Goal: Navigation & Orientation: Find specific page/section

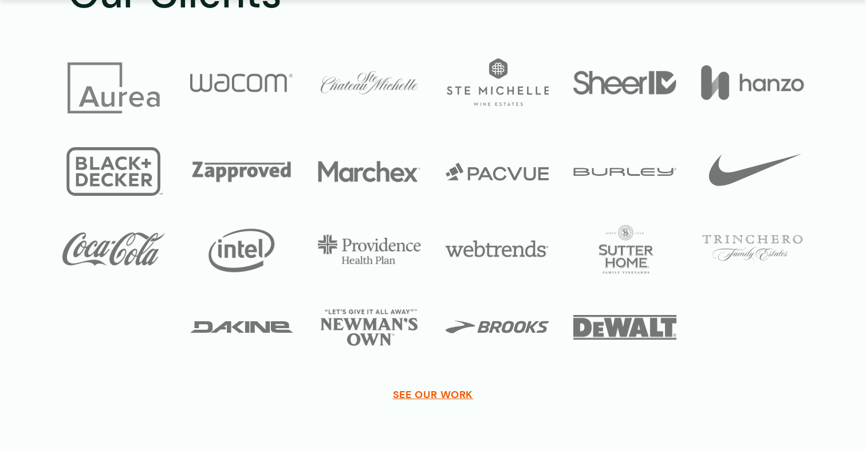
scroll to position [5554, 0]
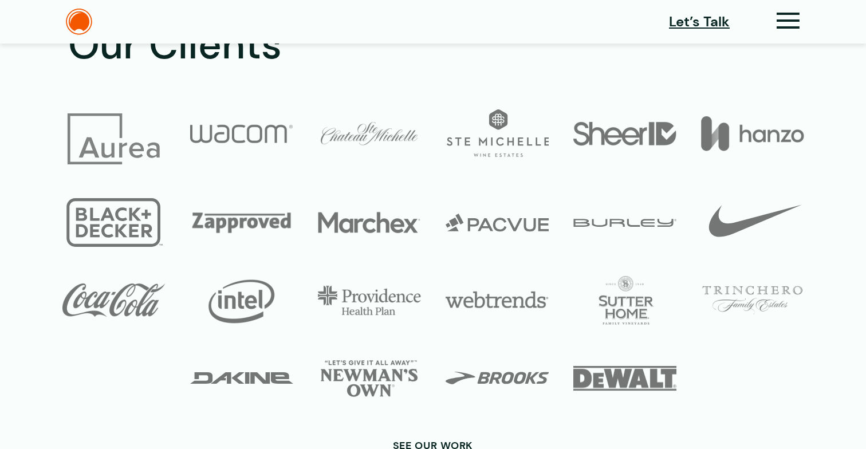
click at [461, 440] on span "See Our Work" at bounding box center [433, 446] width 81 height 13
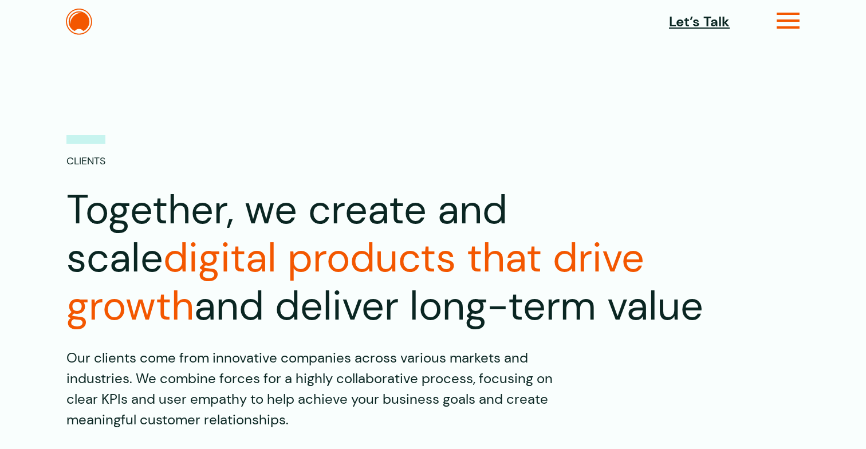
click at [793, 29] on icon at bounding box center [788, 25] width 23 height 12
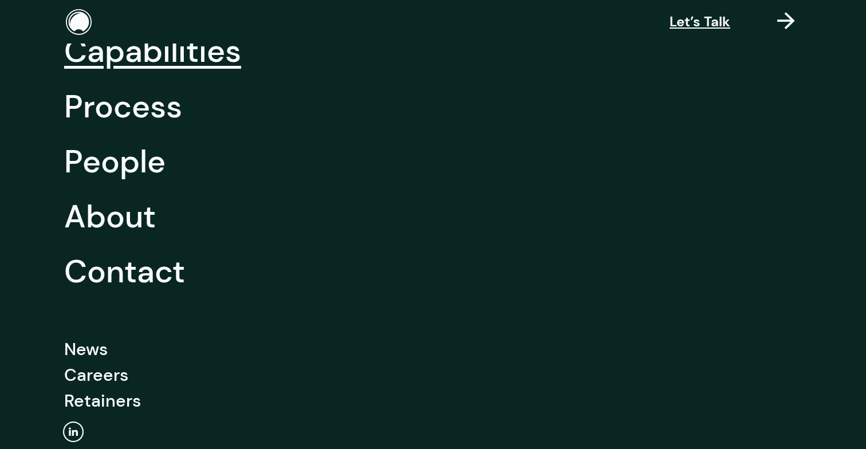
scroll to position [172, 0]
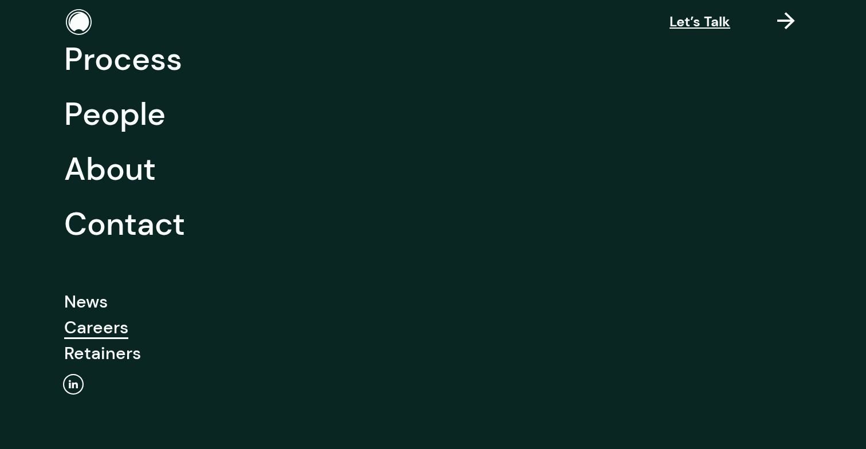
click at [119, 332] on link "Careers" at bounding box center [96, 328] width 64 height 26
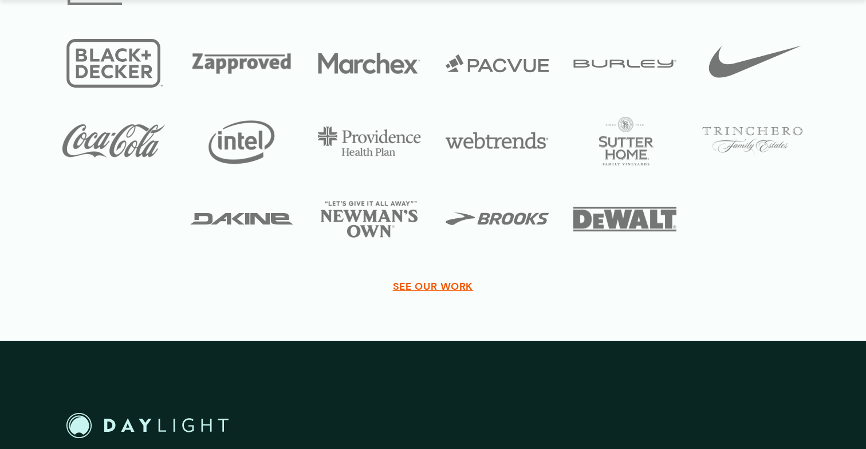
scroll to position [3313, 0]
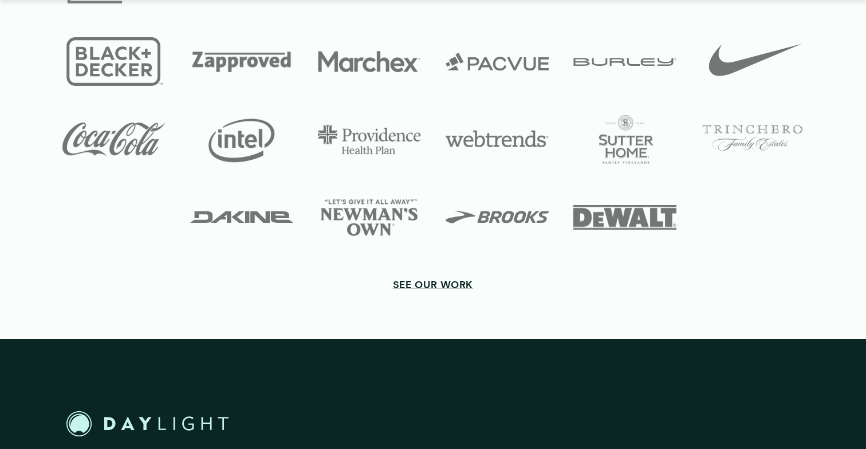
click at [425, 283] on span "SEE OUR WORK" at bounding box center [433, 285] width 81 height 13
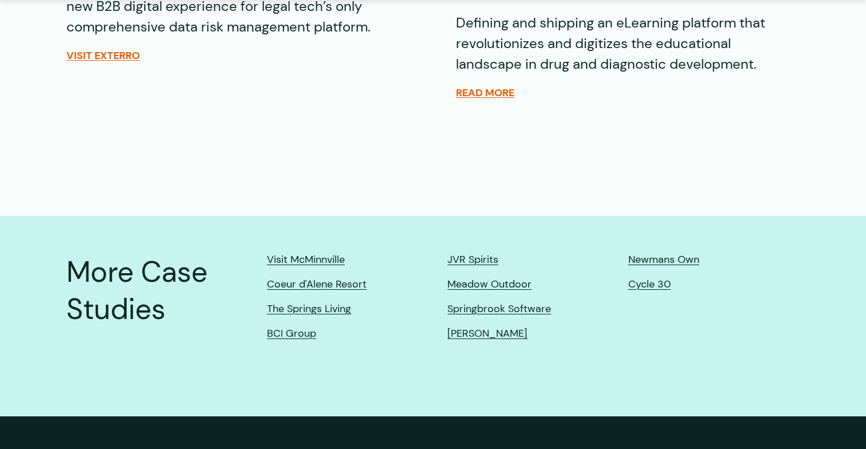
scroll to position [2683, 0]
